Goal: Check status: Check status

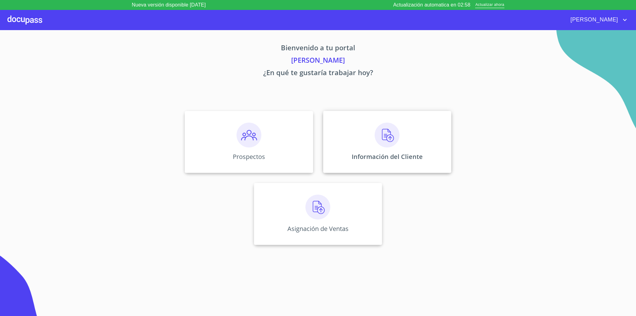
click at [392, 137] on img at bounding box center [387, 135] width 25 height 25
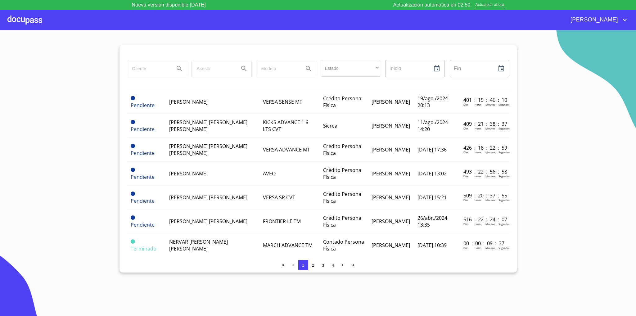
scroll to position [451, 0]
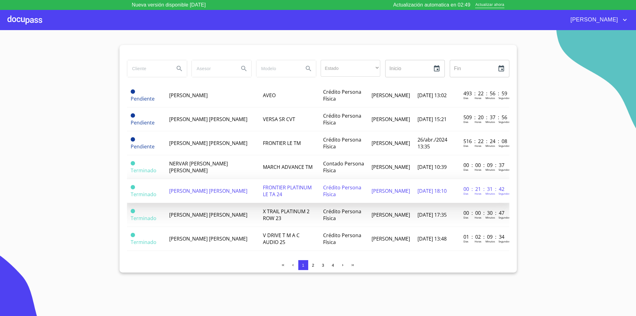
click at [179, 179] on td "[PERSON_NAME] [PERSON_NAME]" at bounding box center [212, 191] width 94 height 24
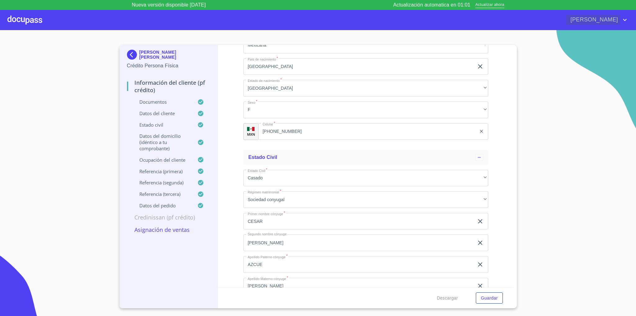
click at [613, 19] on span "[PERSON_NAME]" at bounding box center [593, 20] width 55 height 10
click at [615, 17] on li "Salir" at bounding box center [618, 19] width 20 height 11
